Goal: Task Accomplishment & Management: Complete application form

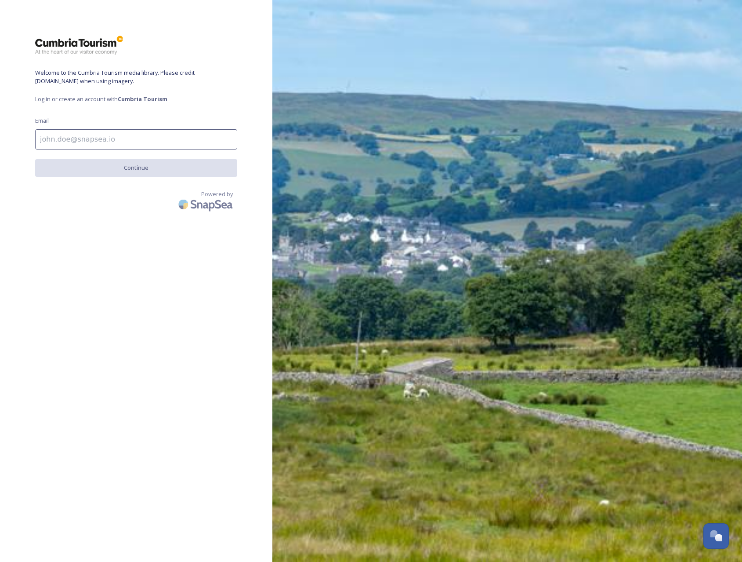
click at [106, 138] on input at bounding box center [136, 139] width 202 height 20
type input "[PERSON_NAME][EMAIL_ADDRESS][DOMAIN_NAME]"
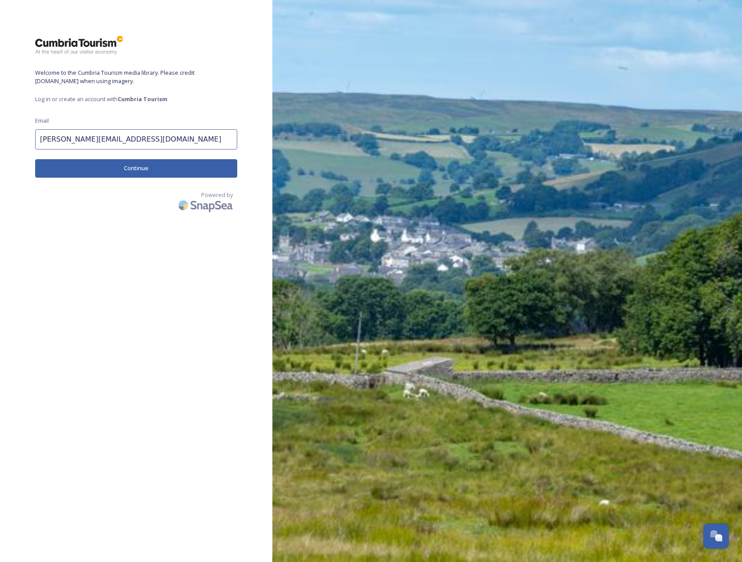
click at [132, 167] on button "Continue" at bounding box center [136, 168] width 202 height 18
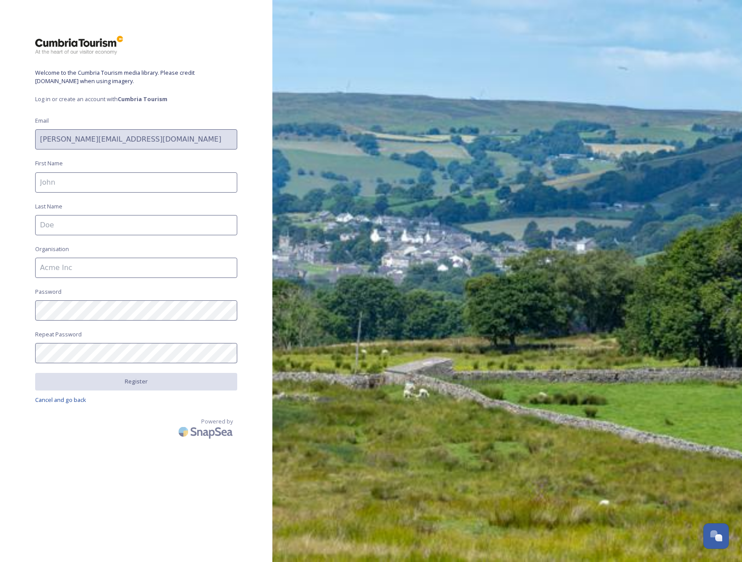
click at [131, 178] on input at bounding box center [136, 182] width 202 height 20
type input "[PERSON_NAME]"
type input "PS Business Matters Ltd"
drag, startPoint x: 134, startPoint y: 269, endPoint x: 35, endPoint y: 269, distance: 98.9
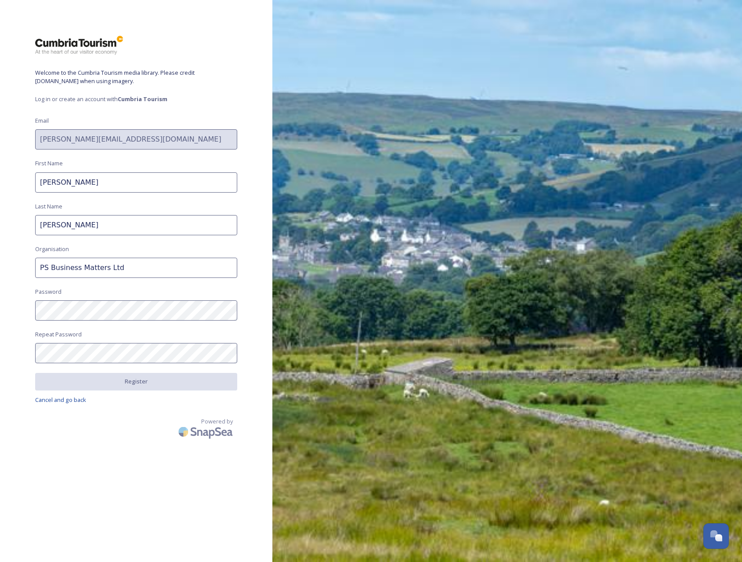
click at [35, 269] on input "PS Business Matters Ltd" at bounding box center [136, 268] width 202 height 20
type input "a"
type input "[PERSON_NAME]"
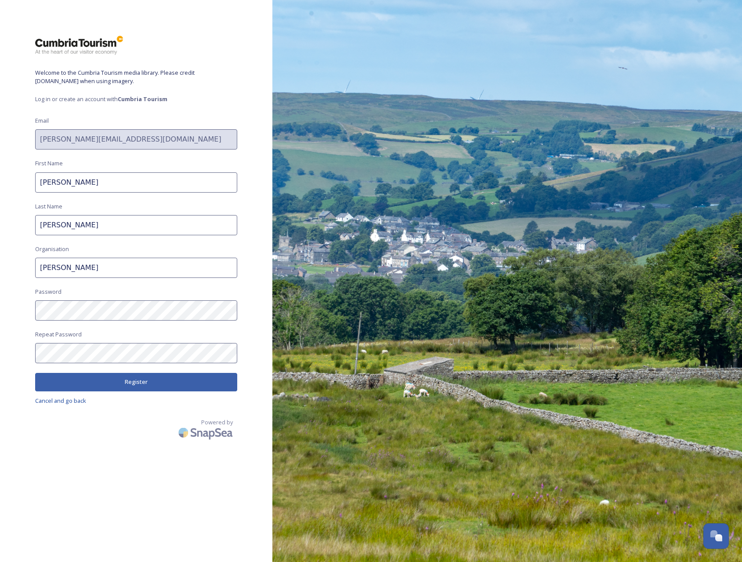
click at [139, 382] on button "Register" at bounding box center [136, 382] width 202 height 18
